Goal: Task Accomplishment & Management: Manage account settings

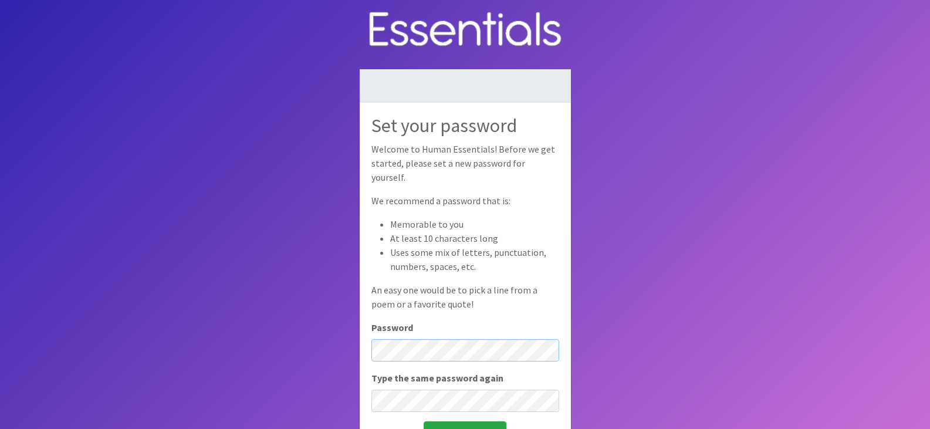
click at [336, 330] on body "Set your password Welcome to Human Essentials! Before we get started, please se…" at bounding box center [465, 253] width 930 height 507
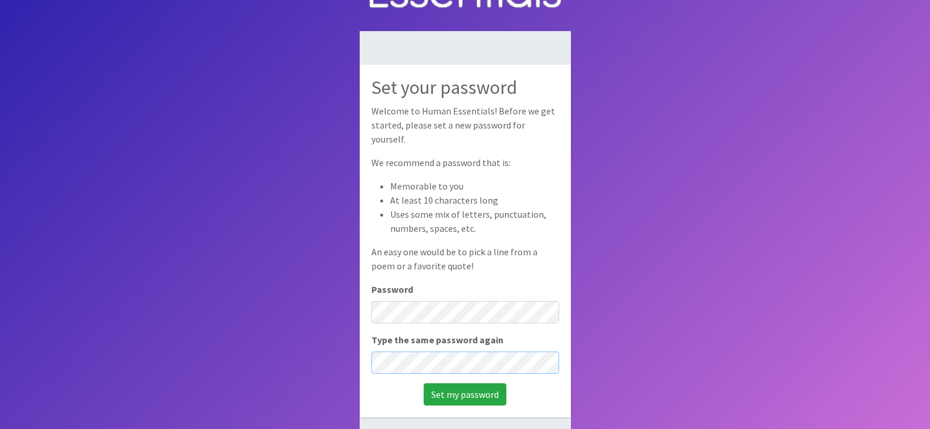
scroll to position [79, 0]
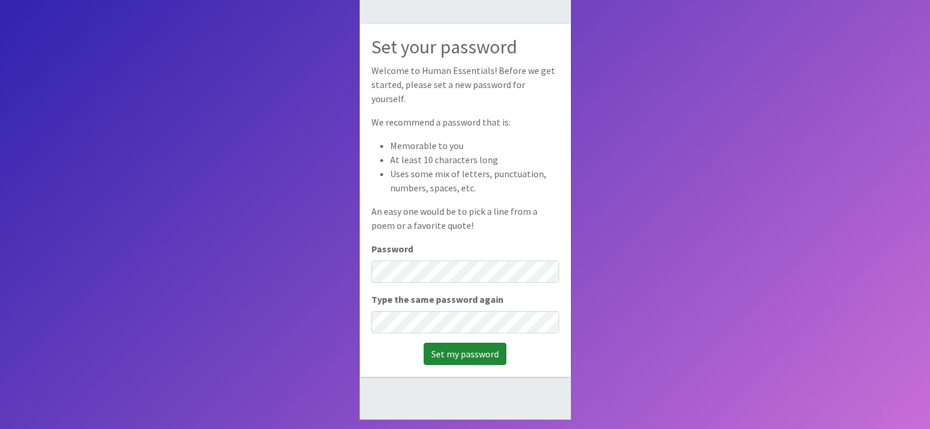
click at [448, 353] on input "Set my password" at bounding box center [464, 353] width 83 height 22
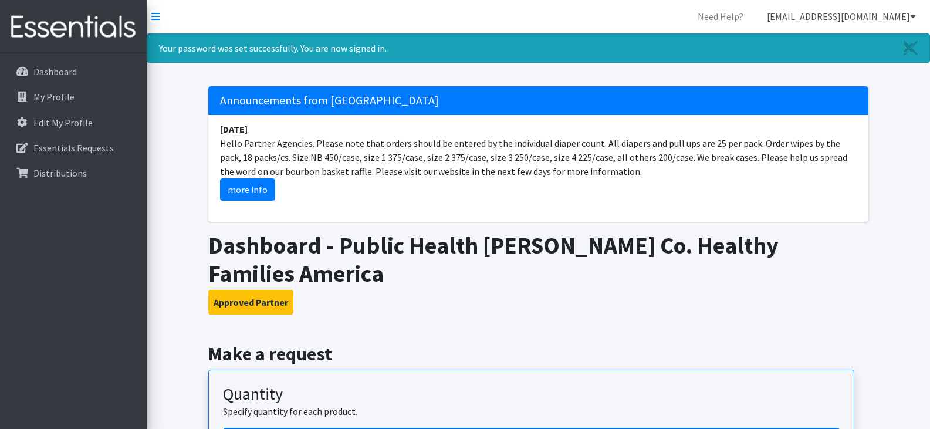
click at [868, 19] on link "[EMAIL_ADDRESS][DOMAIN_NAME]" at bounding box center [841, 16] width 168 height 23
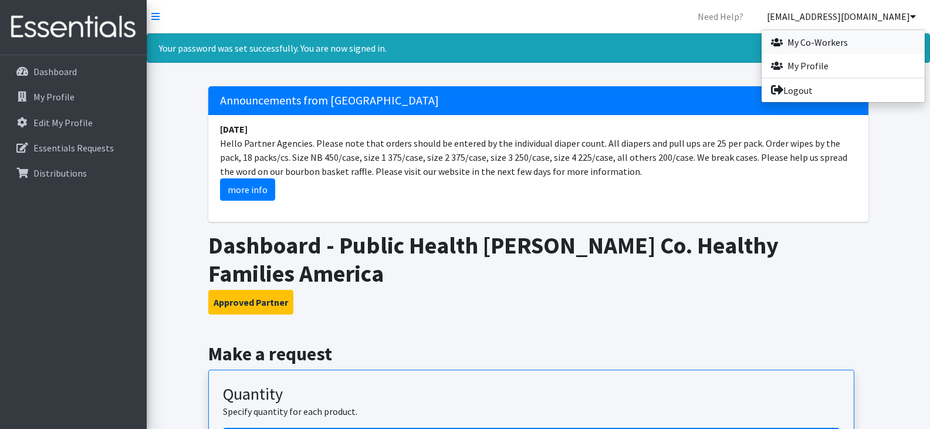
click at [816, 35] on link "My Co-Workers" at bounding box center [842, 41] width 163 height 23
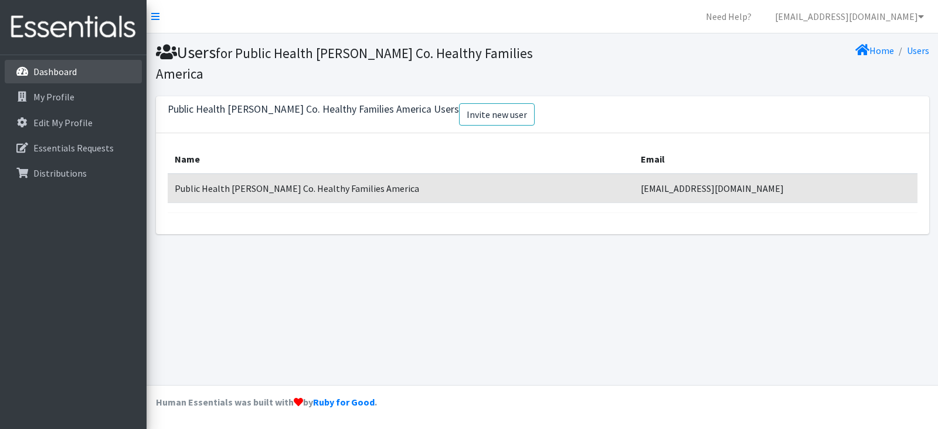
click at [51, 66] on p "Dashboard" at bounding box center [54, 72] width 43 height 12
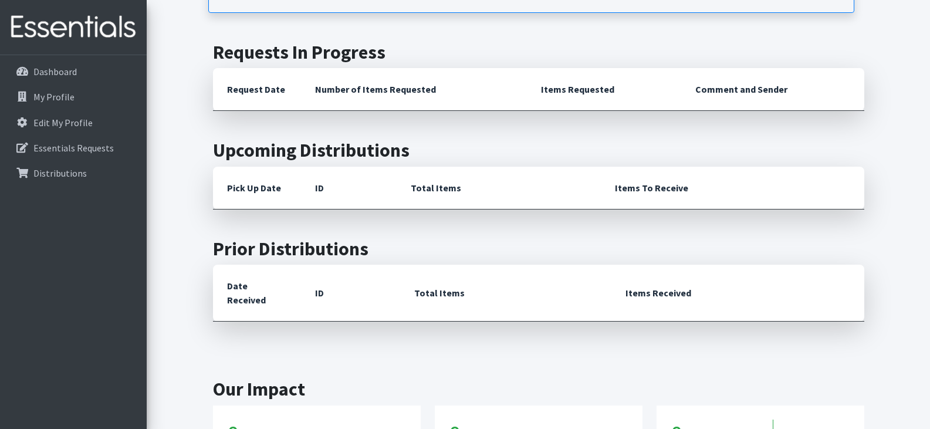
scroll to position [577, 0]
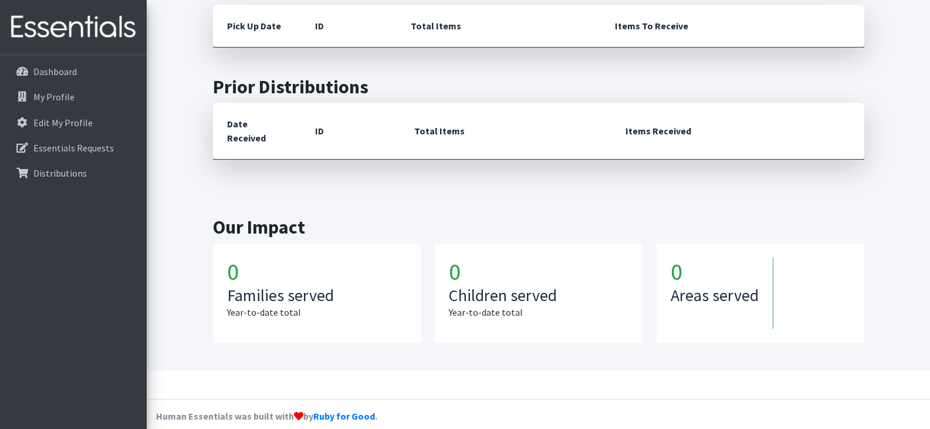
click at [280, 268] on h1 "0" at bounding box center [316, 271] width 179 height 28
click at [67, 102] on p "My Profile" at bounding box center [53, 97] width 41 height 12
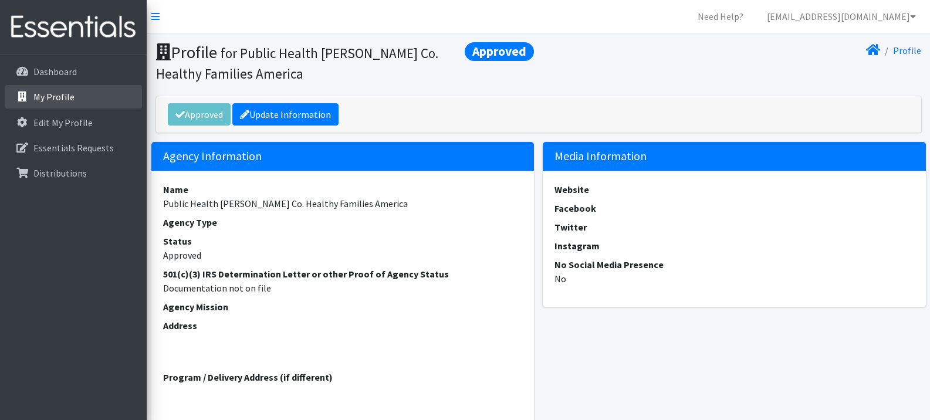
click at [62, 89] on link "My Profile" at bounding box center [73, 96] width 137 height 23
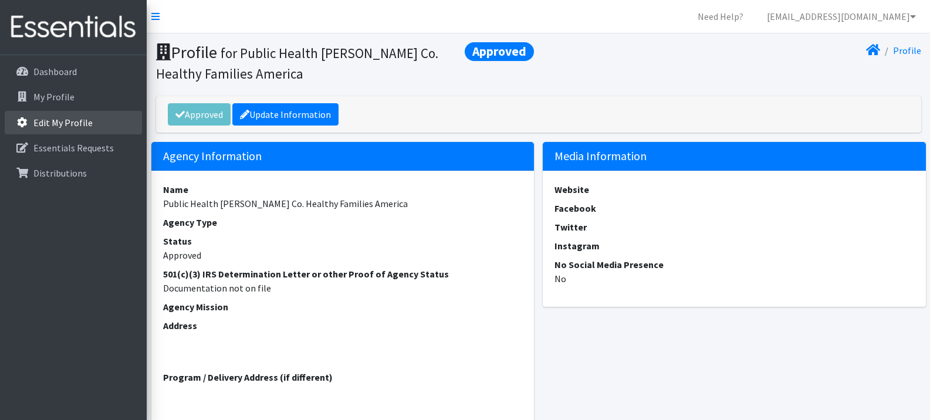
click at [63, 118] on p "Edit My Profile" at bounding box center [62, 123] width 59 height 12
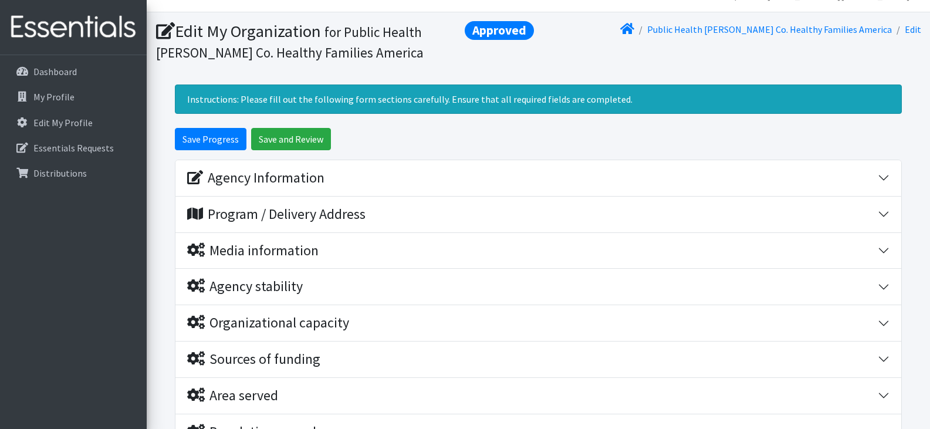
scroll to position [20, 0]
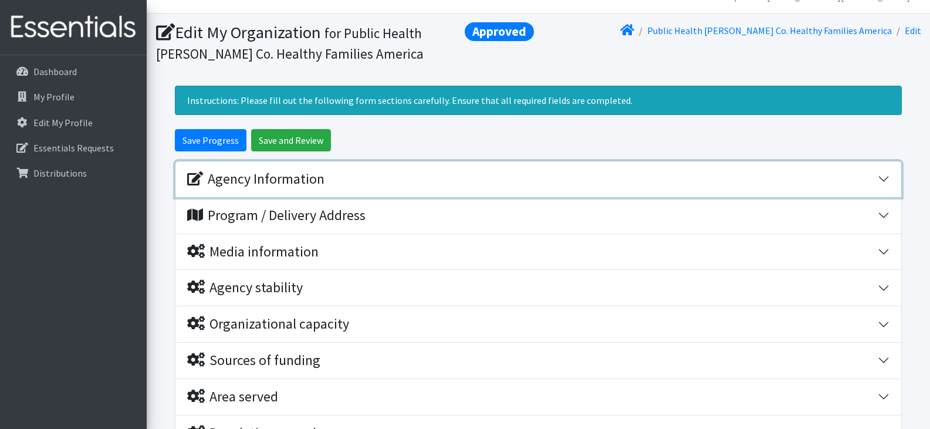
click at [227, 187] on div "Agency Information" at bounding box center [255, 179] width 137 height 17
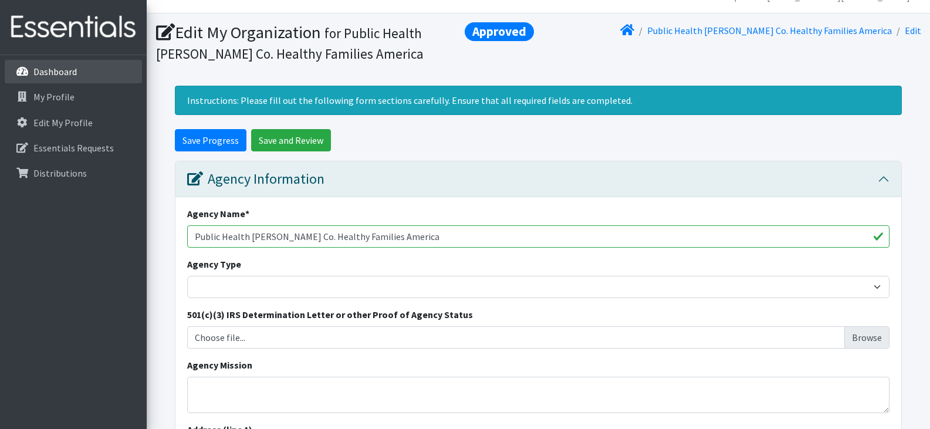
click at [19, 70] on icon at bounding box center [22, 71] width 15 height 11
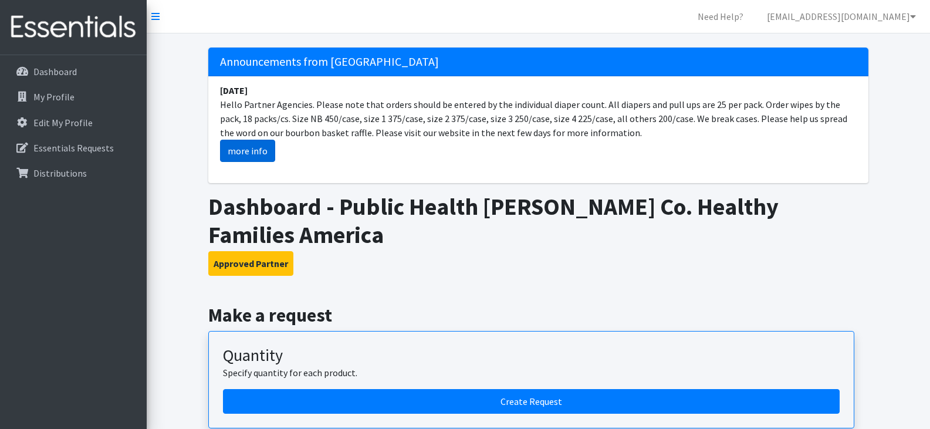
click at [253, 150] on link "more info" at bounding box center [247, 151] width 55 height 22
